Goal: Use online tool/utility: Utilize a website feature to perform a specific function

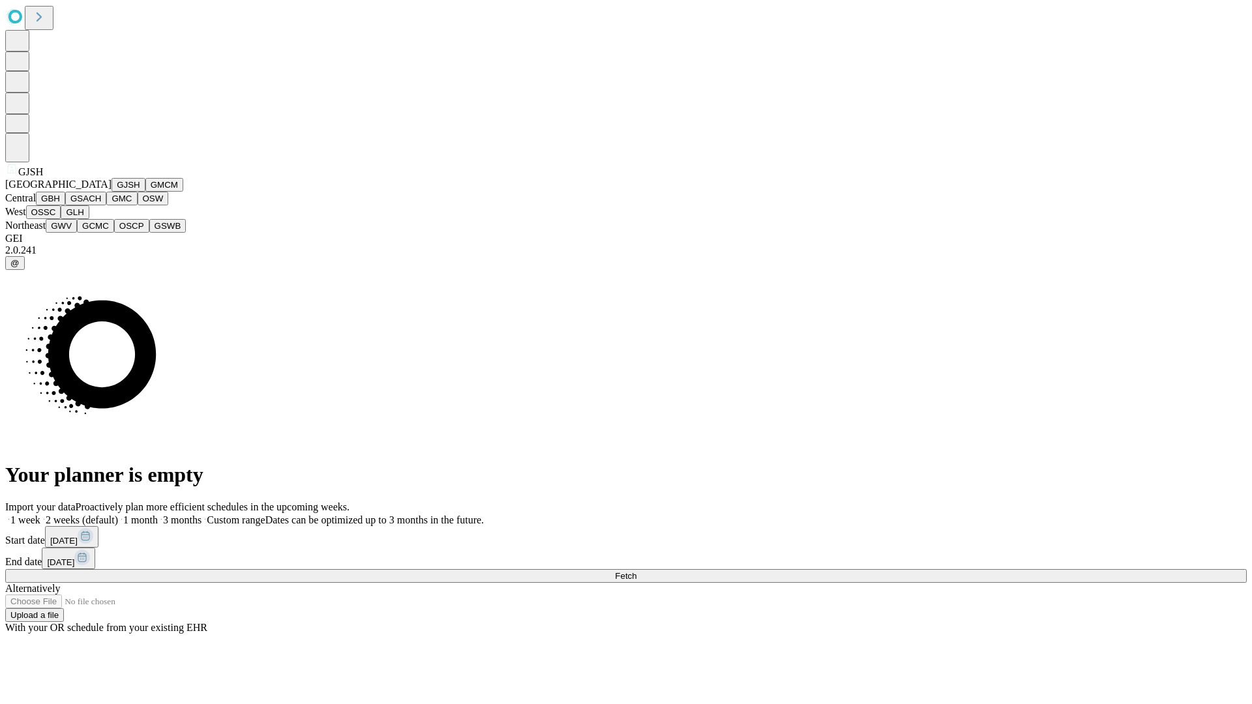
click at [112, 192] on button "GJSH" at bounding box center [129, 185] width 34 height 14
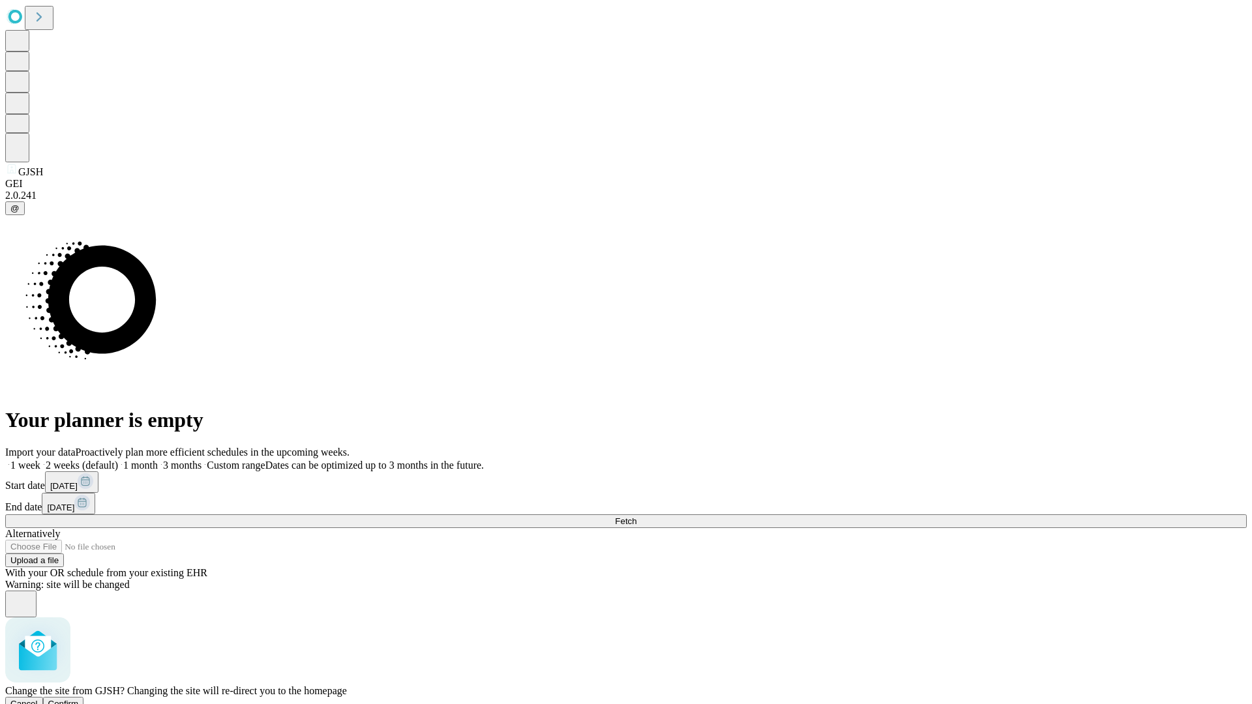
click at [79, 699] on span "Confirm" at bounding box center [63, 704] width 31 height 10
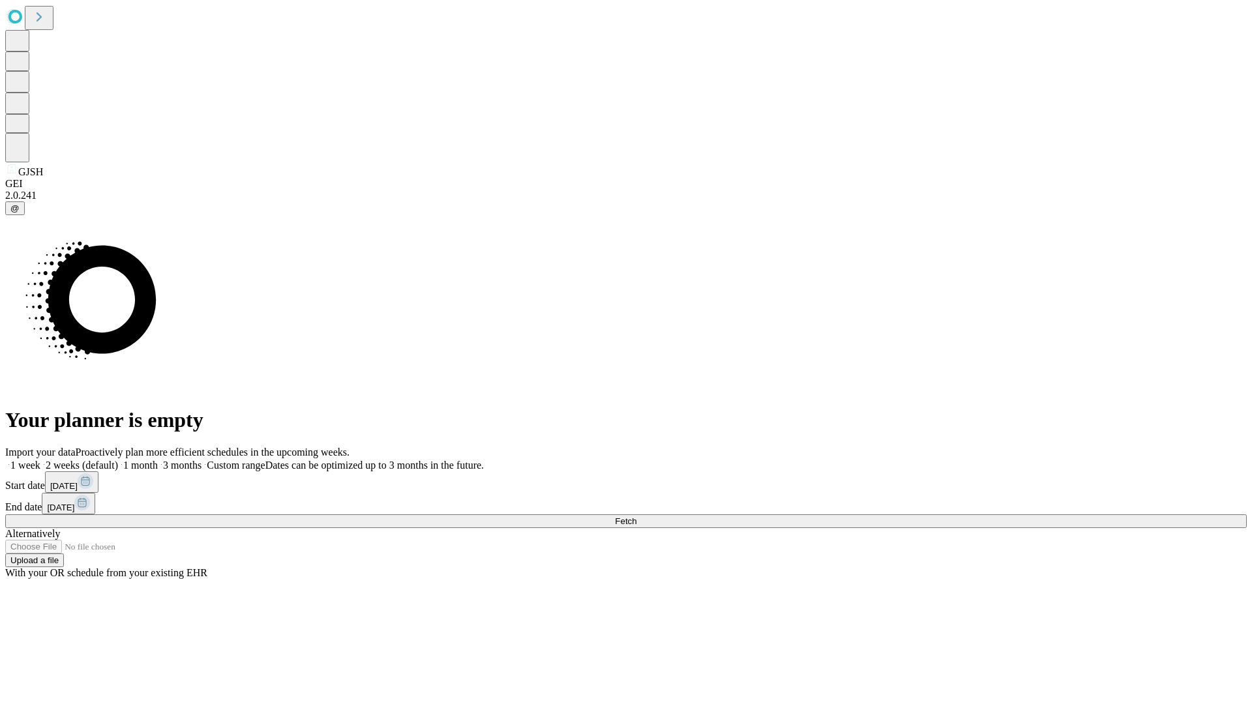
click at [158, 460] on label "1 month" at bounding box center [138, 465] width 40 height 11
click at [637, 517] on span "Fetch" at bounding box center [626, 522] width 22 height 10
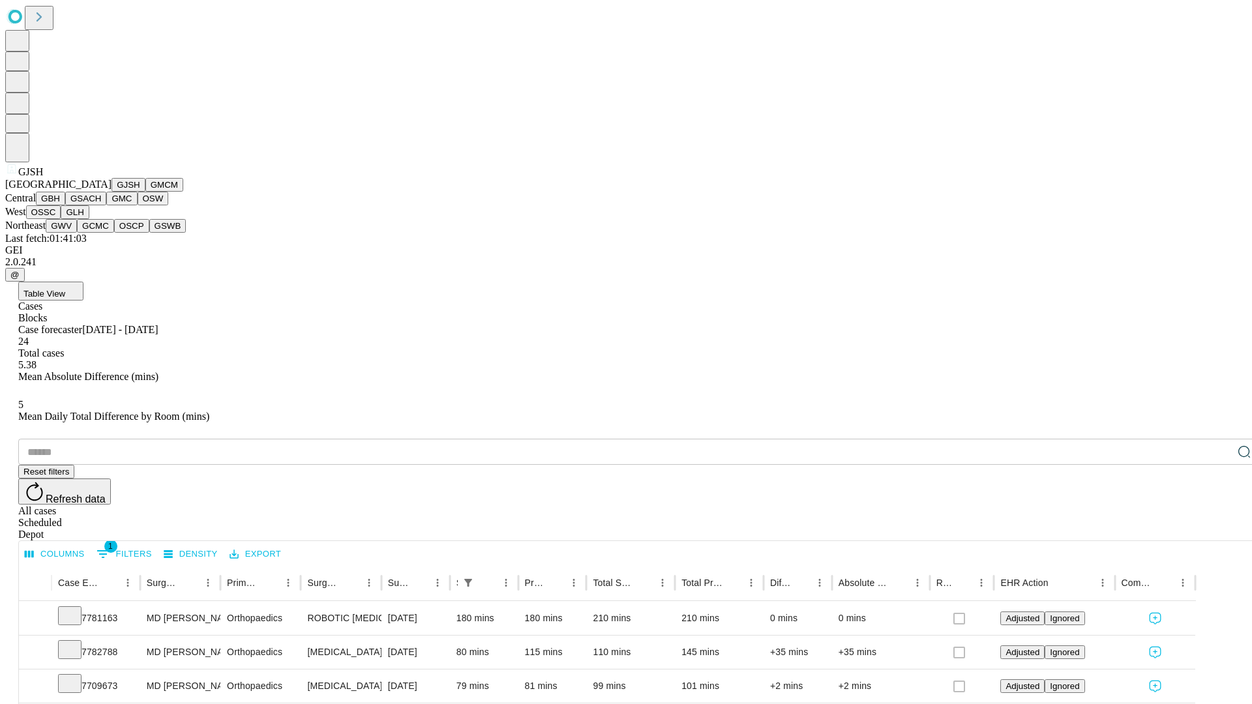
click at [145, 192] on button "GMCM" at bounding box center [164, 185] width 38 height 14
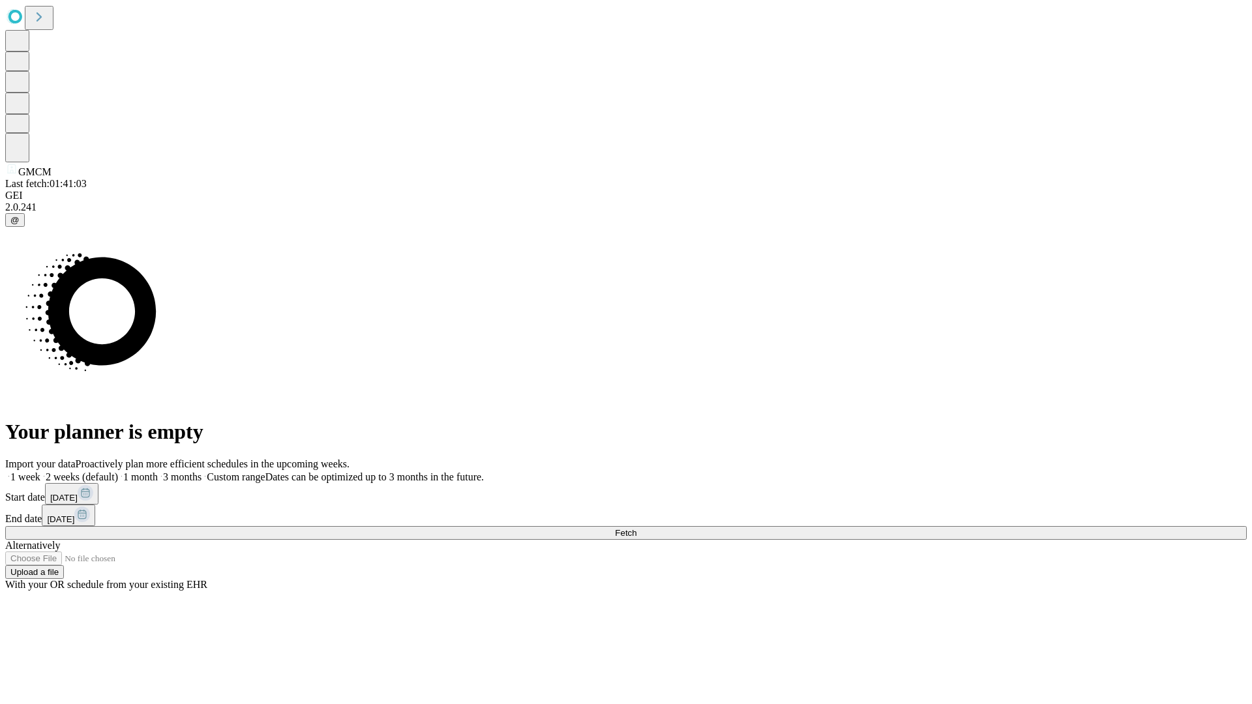
click at [158, 472] on label "1 month" at bounding box center [138, 477] width 40 height 11
click at [637, 528] on span "Fetch" at bounding box center [626, 533] width 22 height 10
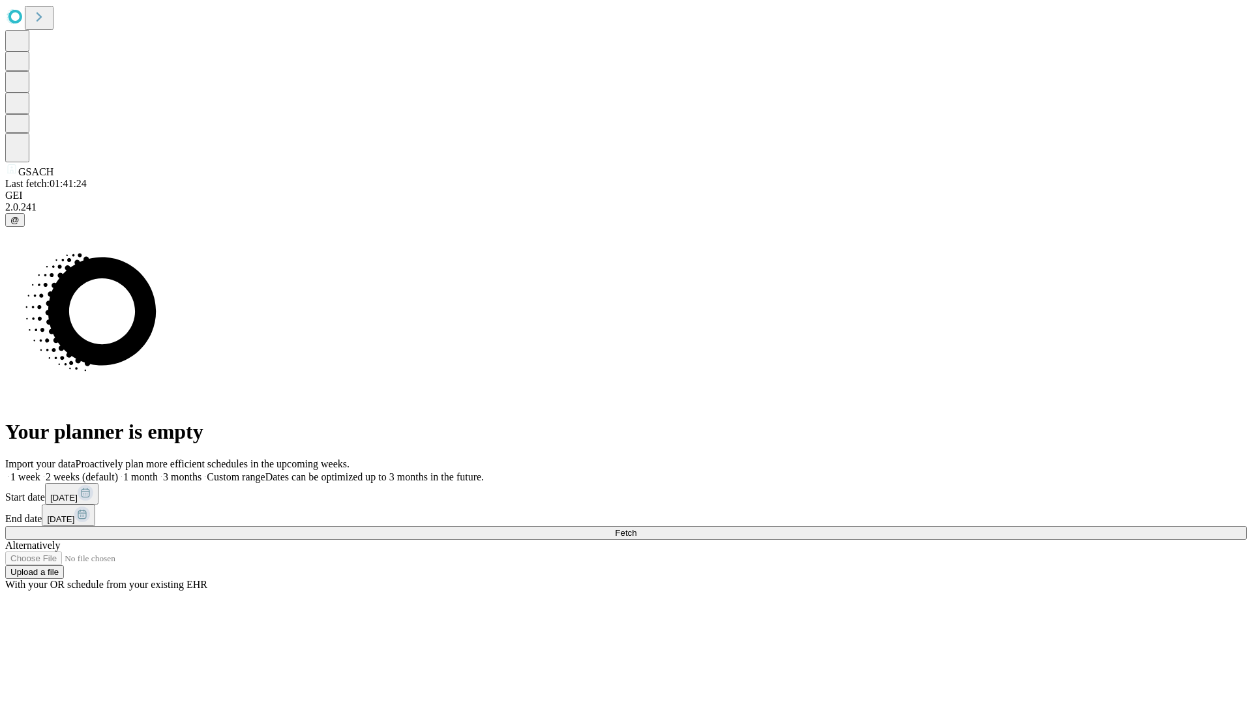
click at [158, 472] on label "1 month" at bounding box center [138, 477] width 40 height 11
click at [637, 528] on span "Fetch" at bounding box center [626, 533] width 22 height 10
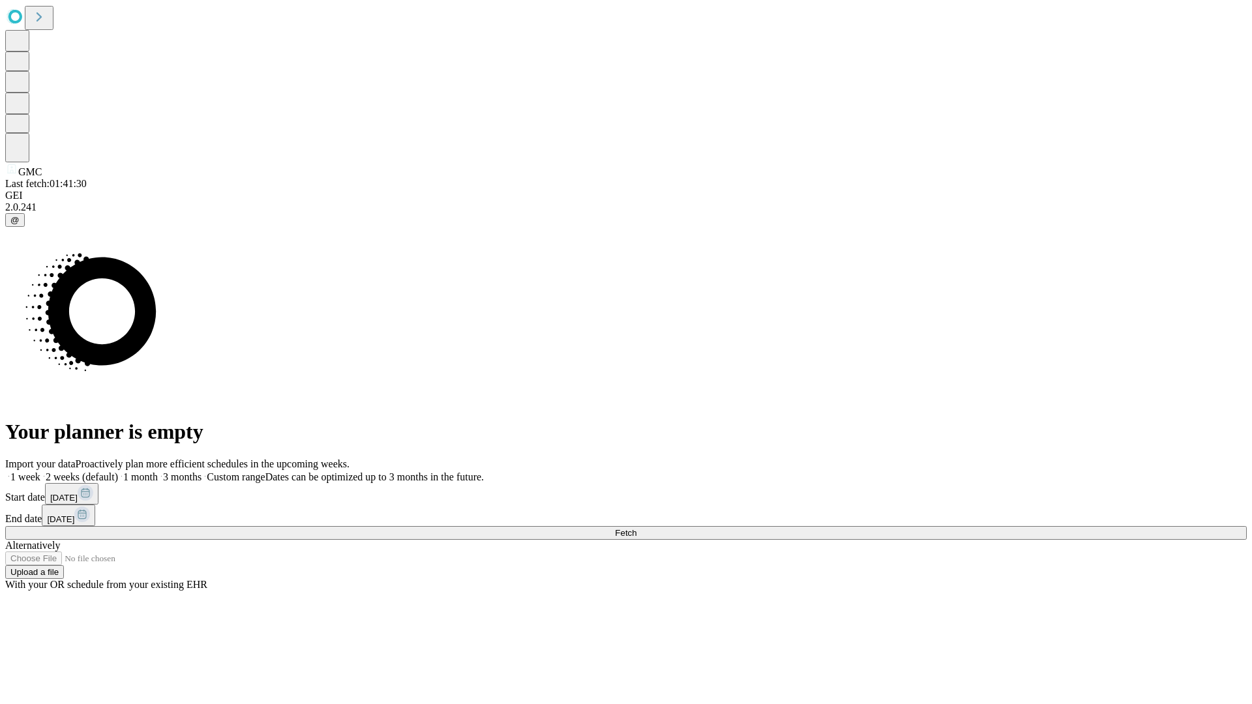
click at [158, 472] on label "1 month" at bounding box center [138, 477] width 40 height 11
click at [637, 528] on span "Fetch" at bounding box center [626, 533] width 22 height 10
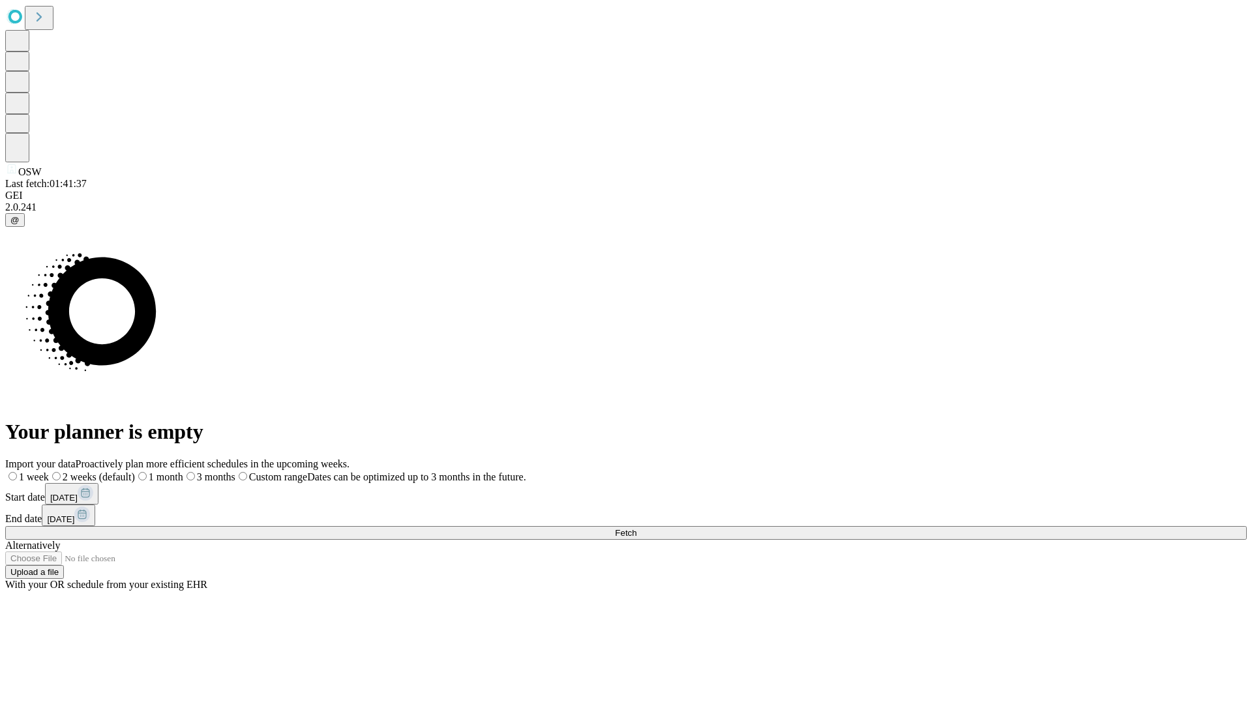
click at [183, 472] on label "1 month" at bounding box center [159, 477] width 48 height 11
click at [637, 528] on span "Fetch" at bounding box center [626, 533] width 22 height 10
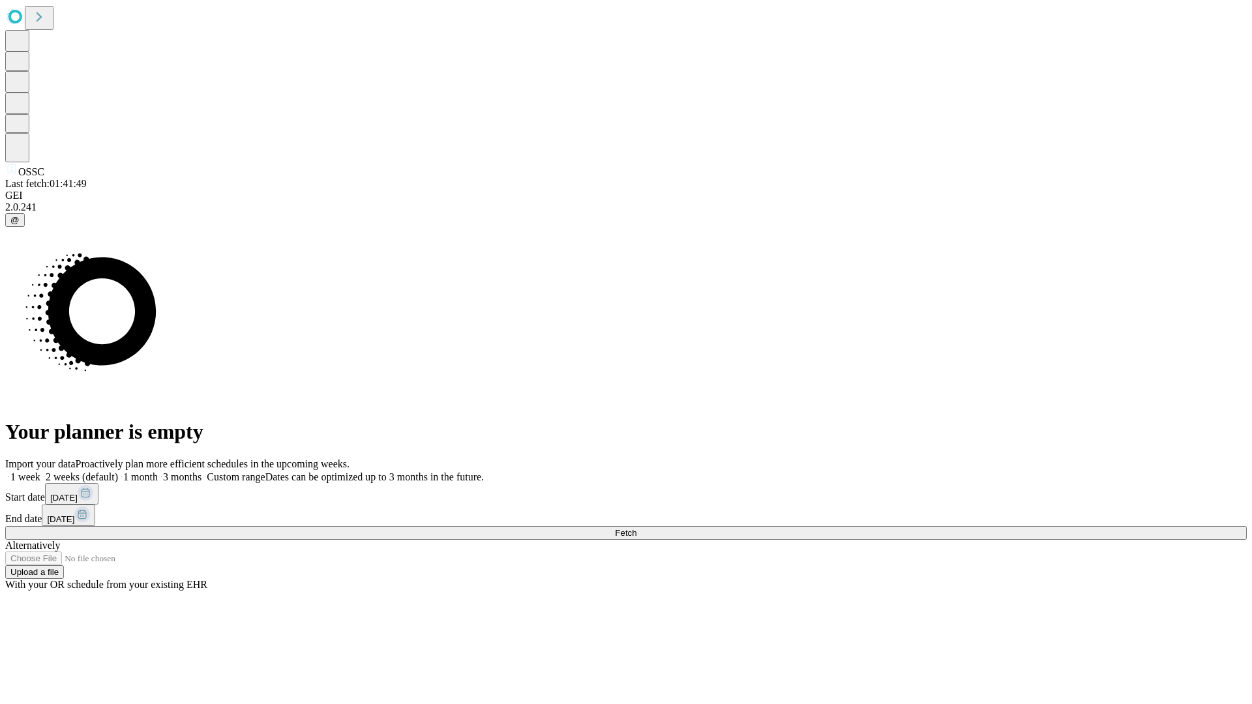
click at [158, 472] on label "1 month" at bounding box center [138, 477] width 40 height 11
click at [637, 528] on span "Fetch" at bounding box center [626, 533] width 22 height 10
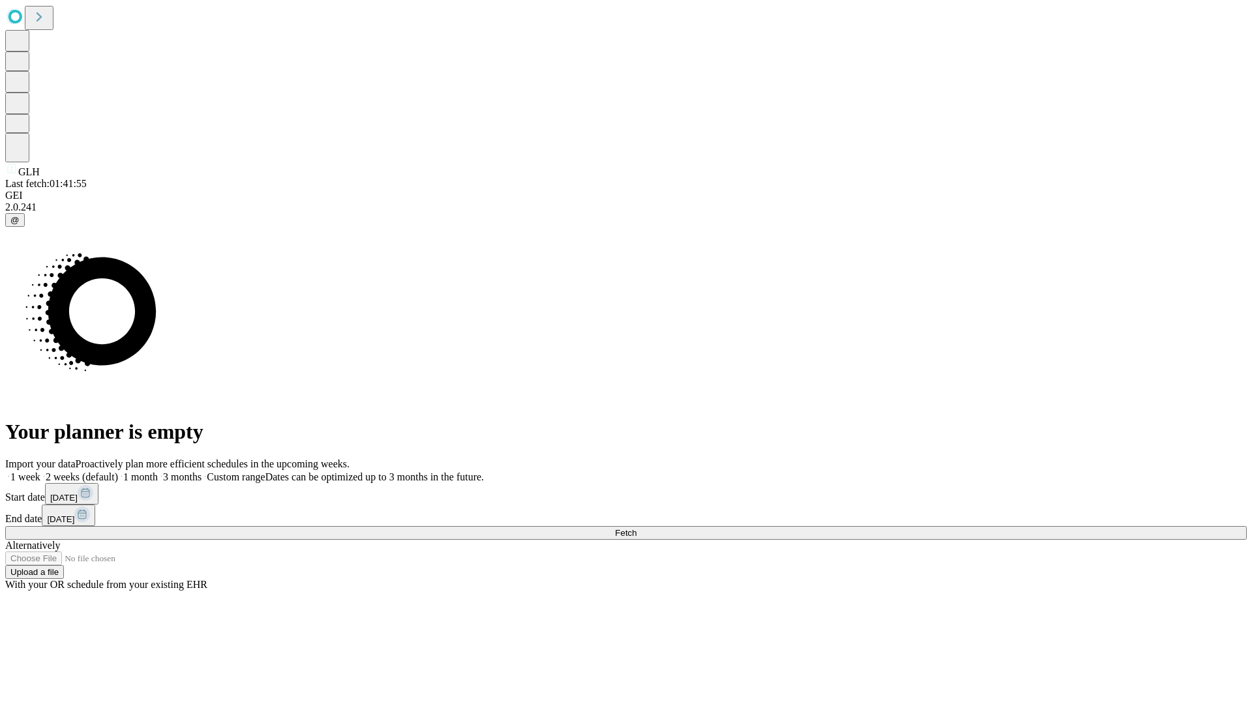
click at [158, 472] on label "1 month" at bounding box center [138, 477] width 40 height 11
click at [637, 528] on span "Fetch" at bounding box center [626, 533] width 22 height 10
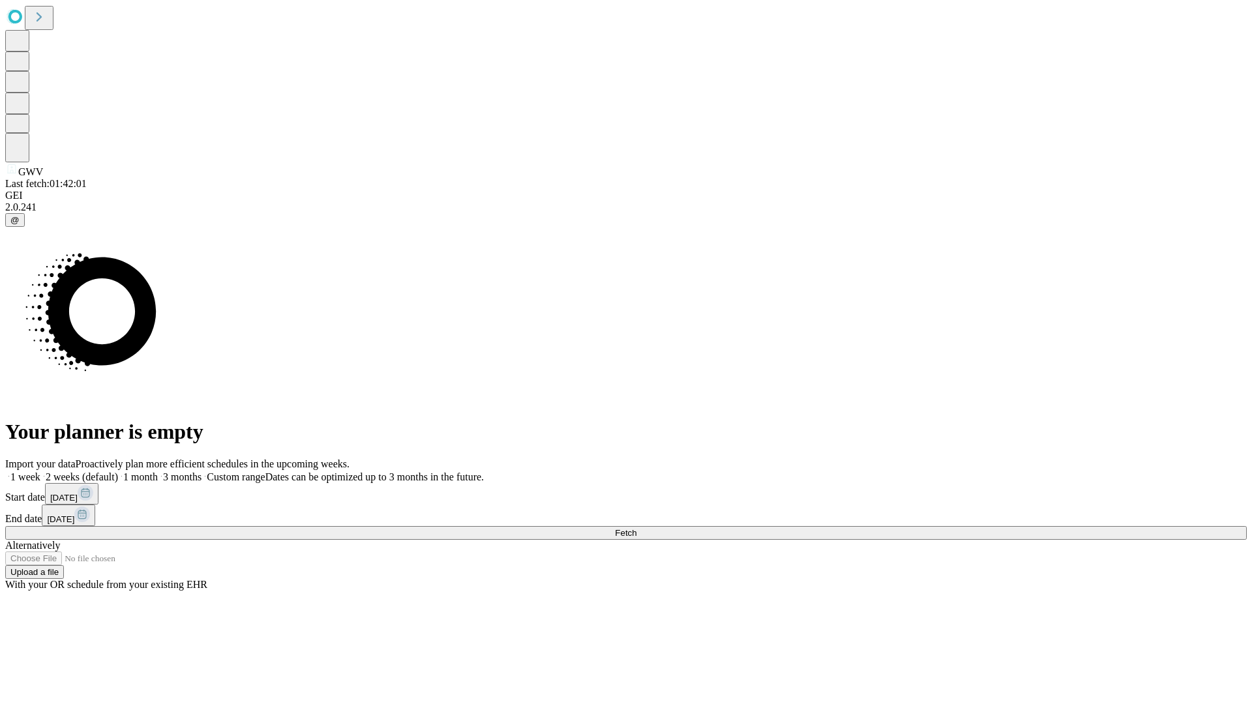
click at [158, 472] on label "1 month" at bounding box center [138, 477] width 40 height 11
click at [637, 528] on span "Fetch" at bounding box center [626, 533] width 22 height 10
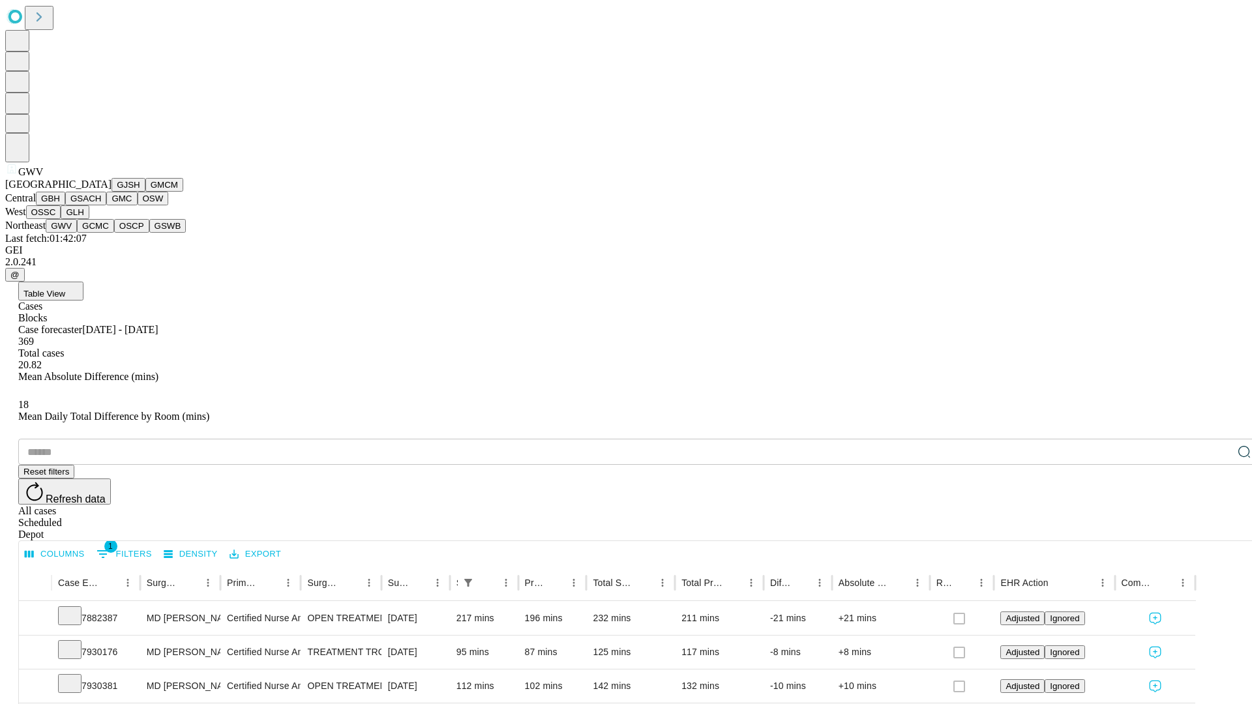
click at [101, 233] on button "GCMC" at bounding box center [95, 226] width 37 height 14
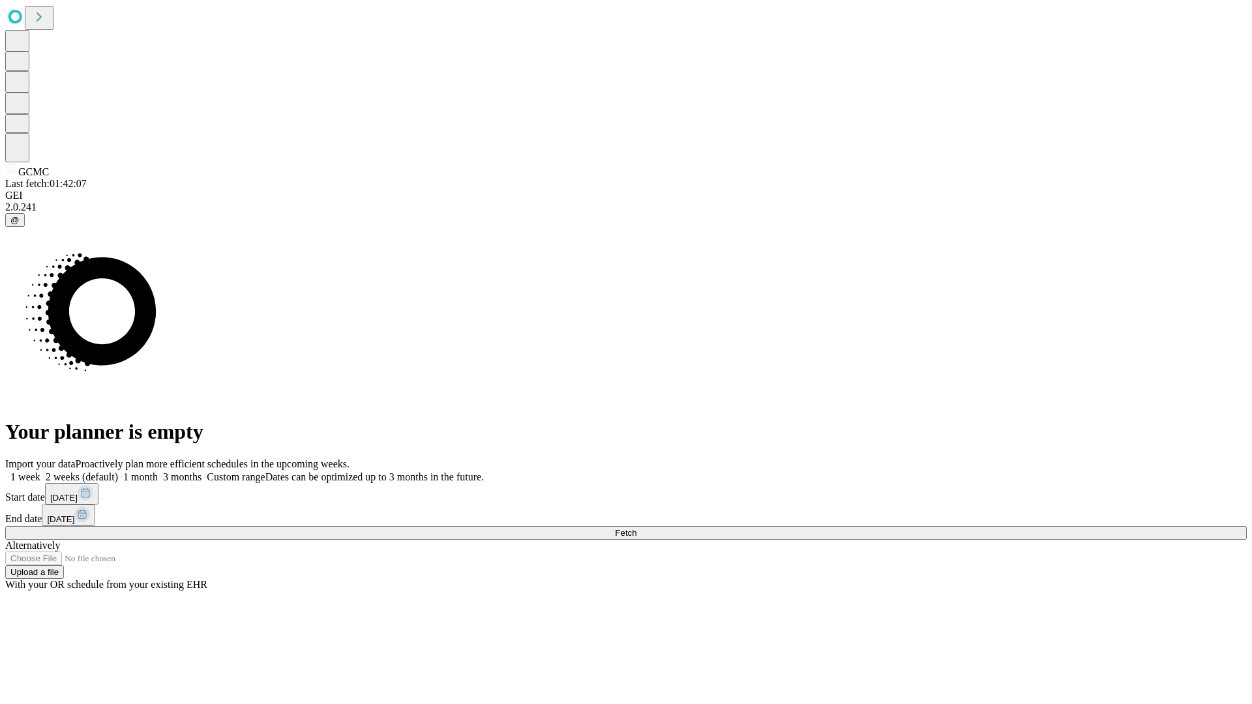
click at [158, 472] on label "1 month" at bounding box center [138, 477] width 40 height 11
click at [637, 528] on span "Fetch" at bounding box center [626, 533] width 22 height 10
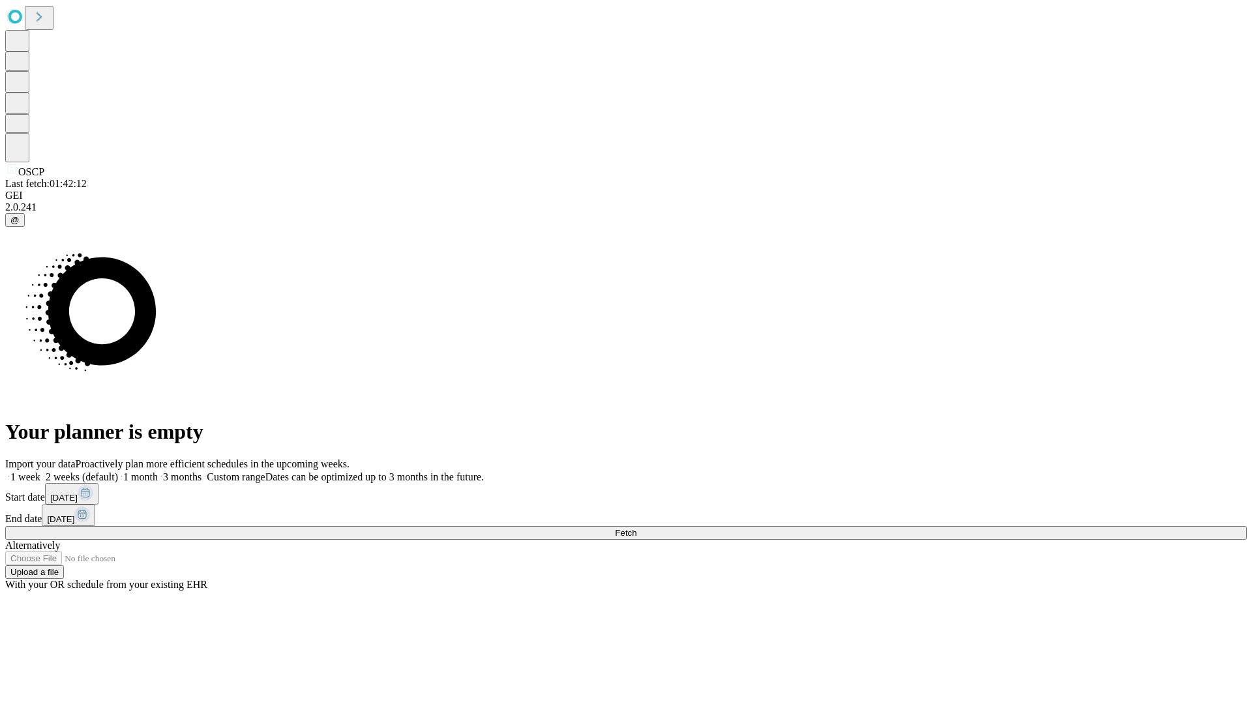
click at [158, 472] on label "1 month" at bounding box center [138, 477] width 40 height 11
click at [637, 528] on span "Fetch" at bounding box center [626, 533] width 22 height 10
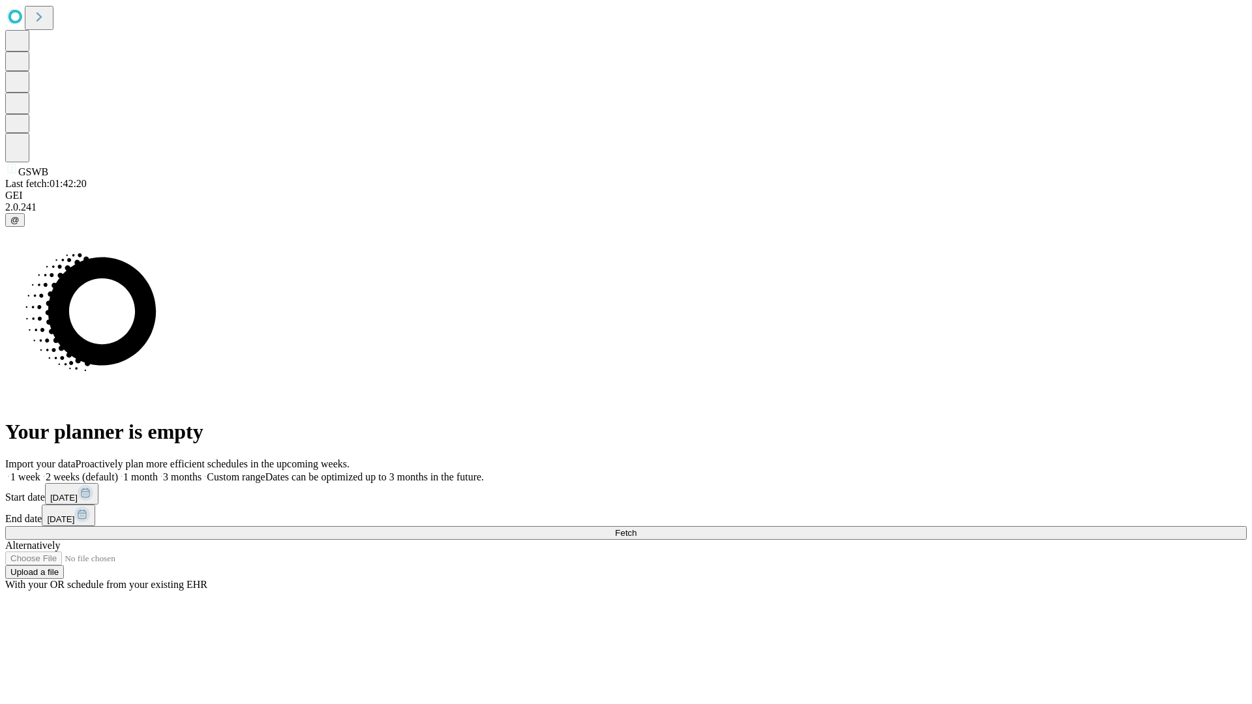
click at [158, 472] on label "1 month" at bounding box center [138, 477] width 40 height 11
click at [637, 528] on span "Fetch" at bounding box center [626, 533] width 22 height 10
